Goal: Task Accomplishment & Management: Manage account settings

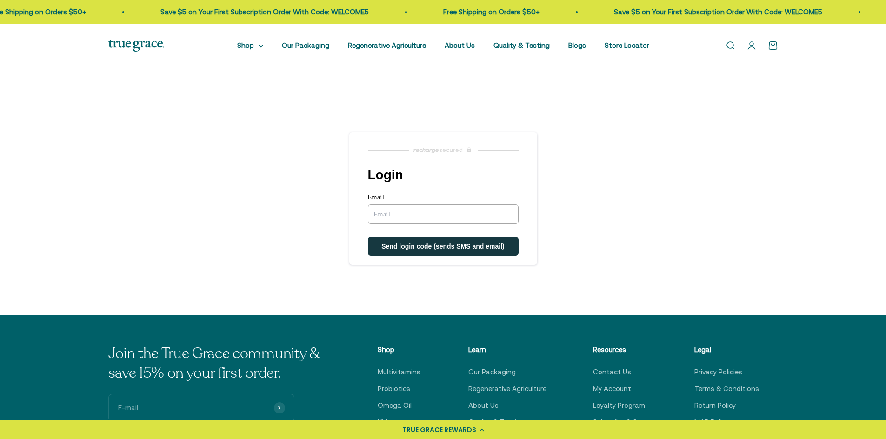
click at [445, 214] on input "Email" at bounding box center [443, 215] width 151 height 20
type input "[DOMAIN_NAME][EMAIL_ADDRESS][DOMAIN_NAME]"
click at [450, 248] on span "Send login code (sends SMS and email)" at bounding box center [442, 247] width 123 height 7
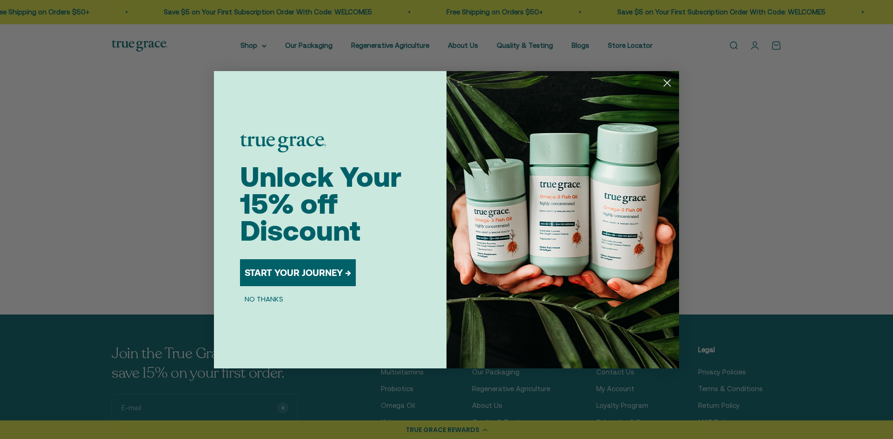
click at [666, 82] on icon "Close dialog" at bounding box center [667, 83] width 7 height 7
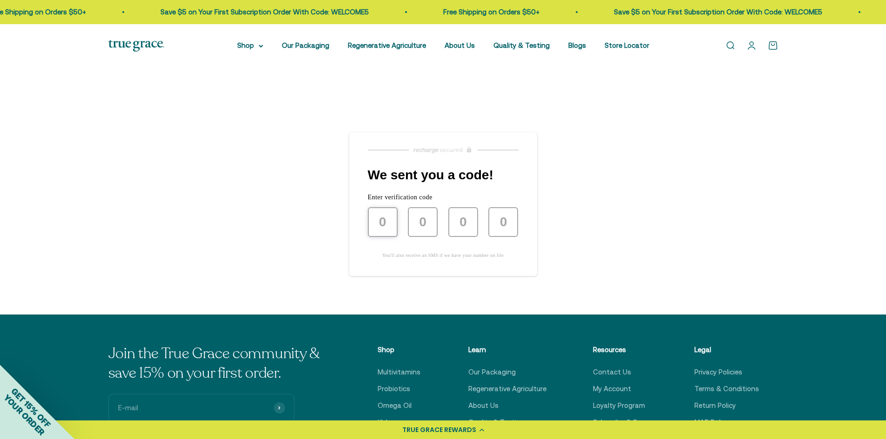
click at [385, 216] on input "text" at bounding box center [383, 222] width 30 height 30
type input "8"
type input "9"
type input "0"
type input "9"
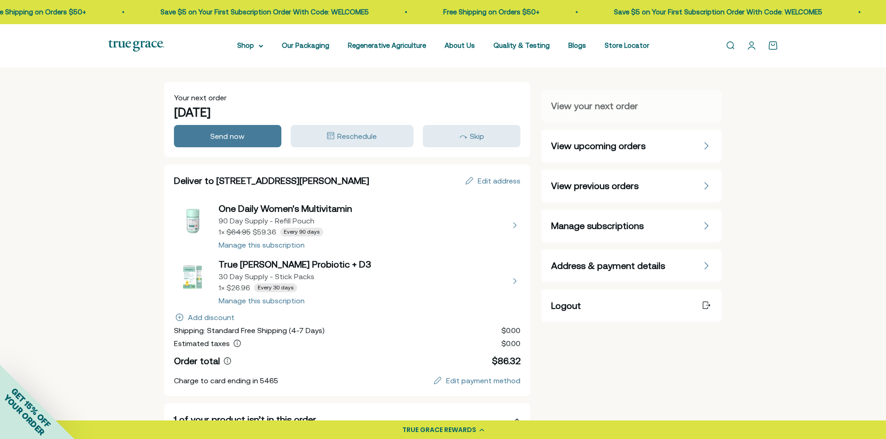
click at [252, 304] on button "view details about True Littles Probiotic + D3 30 Day Supply - Stick Packs 1 × …" at bounding box center [347, 281] width 347 height 46
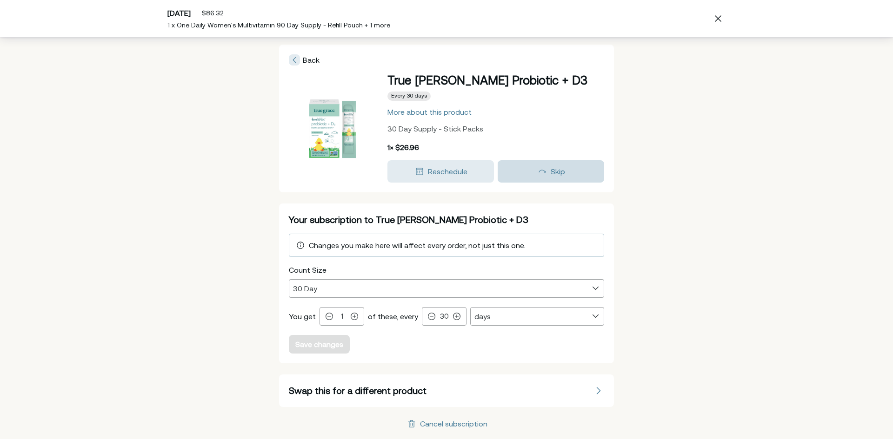
click at [589, 165] on button "Skip" at bounding box center [551, 171] width 106 height 22
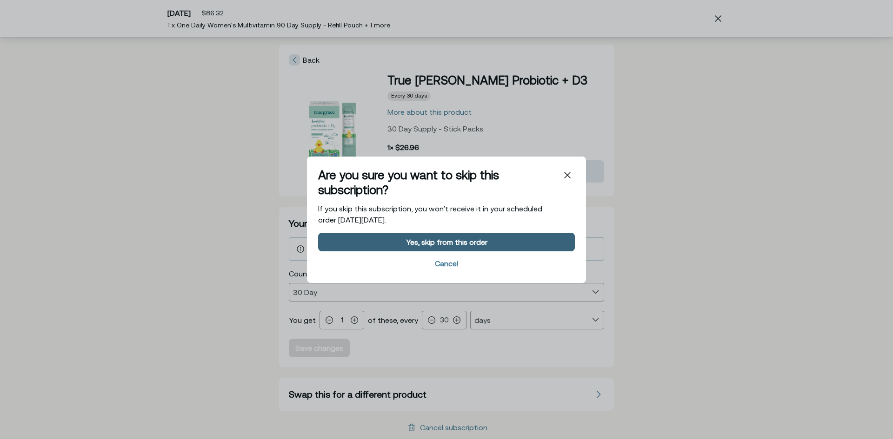
click at [515, 241] on div "Yes, skip from this order" at bounding box center [447, 241] width 244 height 7
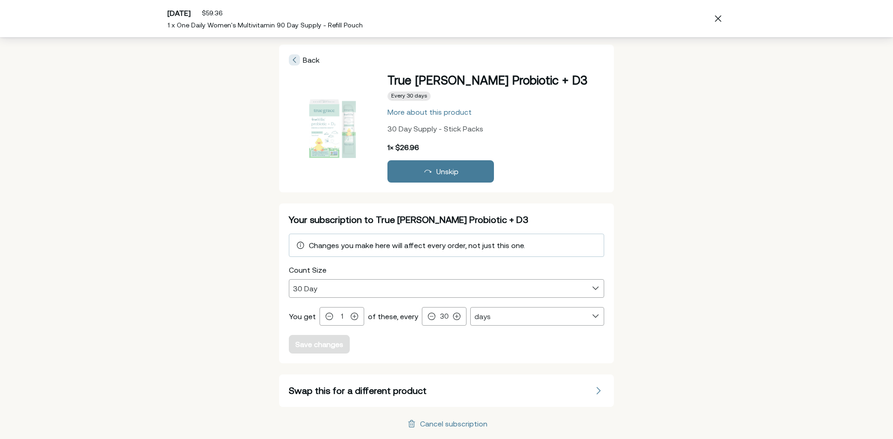
click at [315, 60] on span "Back" at bounding box center [311, 60] width 17 height 8
